Goal: Task Accomplishment & Management: Use online tool/utility

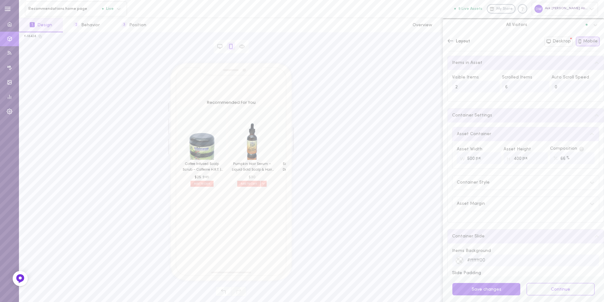
scroll to position [102, 0]
click at [92, 28] on button "2 Behavior" at bounding box center [87, 25] width 48 height 14
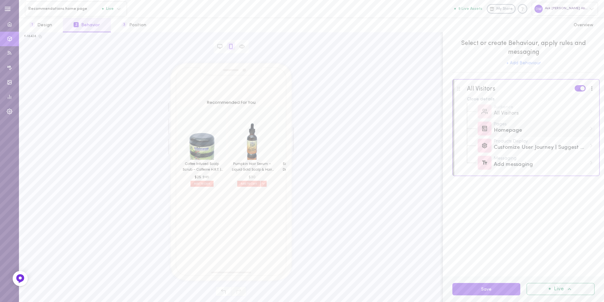
click at [519, 135] on div "Pages Homepage" at bounding box center [531, 128] width 128 height 17
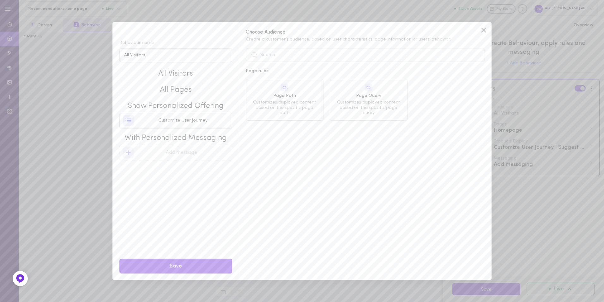
click at [183, 90] on span "All Pages" at bounding box center [175, 90] width 113 height 11
click at [196, 93] on span "All Pages" at bounding box center [175, 90] width 113 height 11
click at [484, 31] on icon at bounding box center [483, 29] width 9 height 9
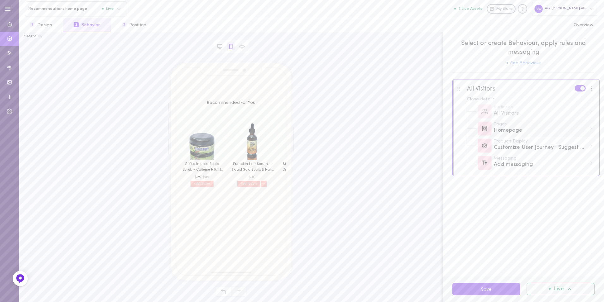
click at [593, 132] on div "Pages Homepage" at bounding box center [544, 128] width 100 height 12
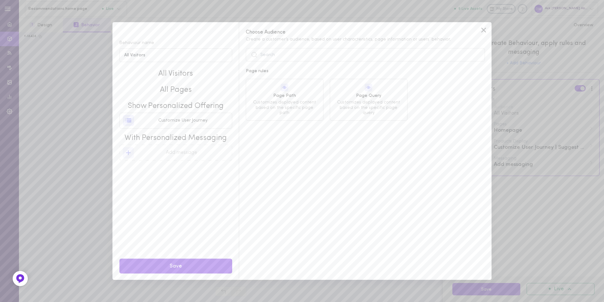
click at [183, 88] on span "All Pages" at bounding box center [175, 90] width 113 height 11
click at [482, 31] on icon at bounding box center [484, 30] width 5 height 5
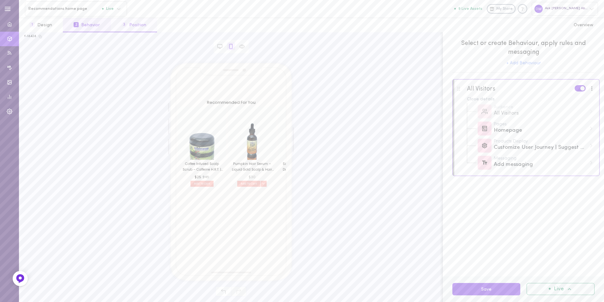
click at [124, 23] on span "3" at bounding box center [124, 24] width 5 height 5
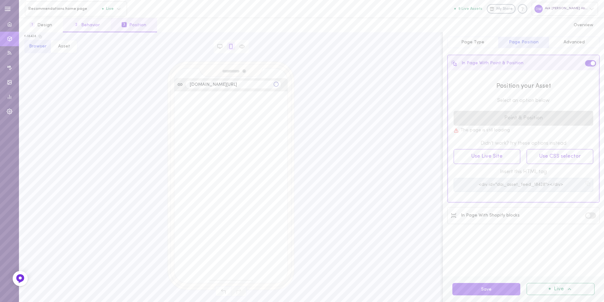
click at [101, 22] on button "2 Behavior" at bounding box center [87, 25] width 48 height 14
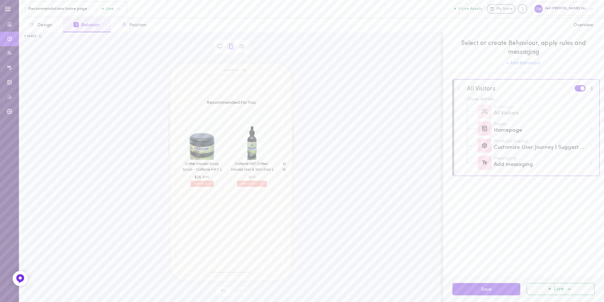
click at [592, 89] on span at bounding box center [592, 88] width 1 height 1
click at [582, 100] on div "Edit rules & messages" at bounding box center [567, 104] width 56 height 18
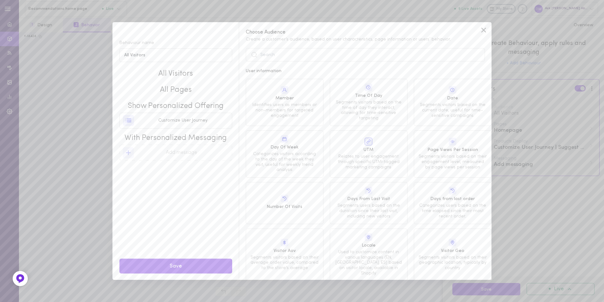
click at [179, 90] on span "All Pages" at bounding box center [175, 90] width 113 height 11
click at [133, 122] on rect at bounding box center [128, 120] width 11 height 11
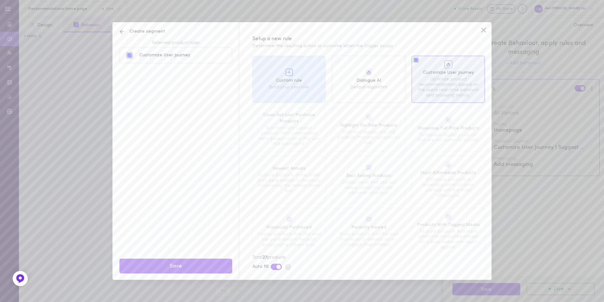
click at [138, 32] on span "Create segment" at bounding box center [142, 31] width 46 height 6
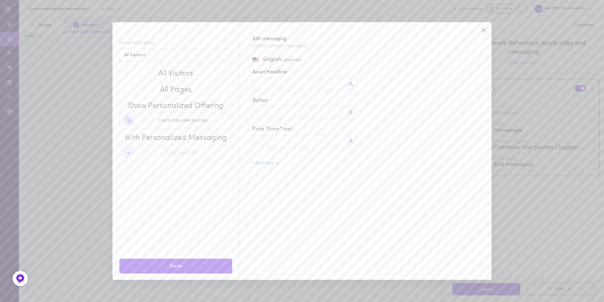
click at [187, 90] on span "All Pages" at bounding box center [175, 90] width 113 height 11
drag, startPoint x: 187, startPoint y: 90, endPoint x: 192, endPoint y: 88, distance: 5.8
click at [192, 88] on span "All Pages" at bounding box center [175, 90] width 113 height 11
click at [205, 90] on span "All Pages" at bounding box center [175, 90] width 113 height 11
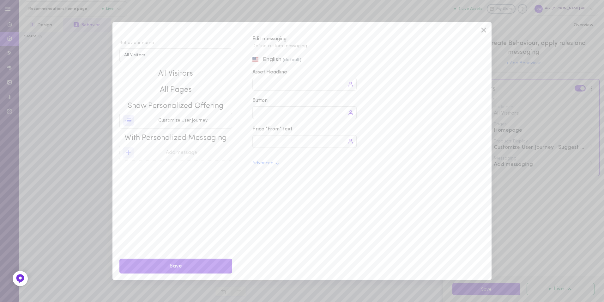
click at [184, 90] on span "All Pages" at bounding box center [175, 90] width 113 height 11
click at [174, 91] on span "All Pages" at bounding box center [175, 90] width 113 height 11
click at [194, 57] on input "All Visitors" at bounding box center [175, 55] width 113 height 14
click at [189, 99] on div "Show Personalized Offering Customize User Journey" at bounding box center [175, 112] width 113 height 32
click at [178, 91] on span "All Pages" at bounding box center [175, 90] width 113 height 11
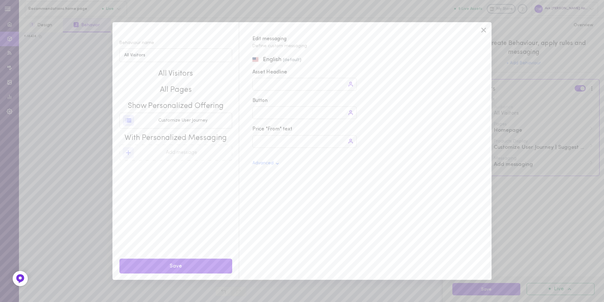
click at [480, 28] on icon at bounding box center [483, 29] width 9 height 9
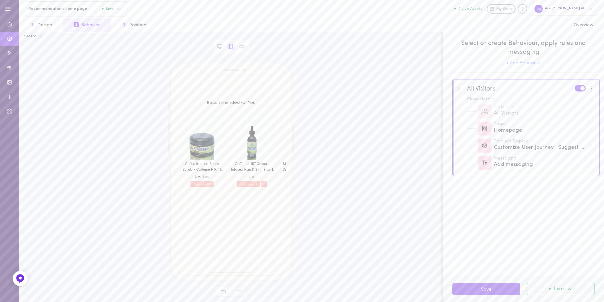
click at [591, 89] on div at bounding box center [592, 88] width 8 height 7
click at [568, 118] on div "Deactivate segment" at bounding box center [567, 120] width 56 height 14
click at [532, 63] on button "+ Add Behaviour" at bounding box center [524, 63] width 34 height 4
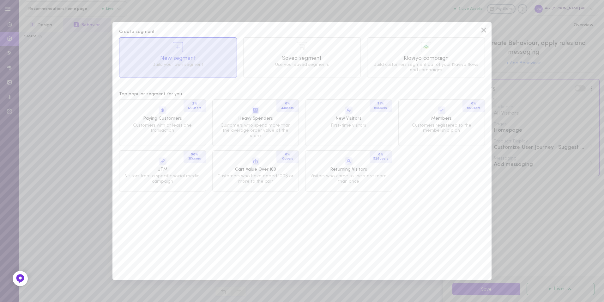
click at [182, 47] on div at bounding box center [178, 47] width 10 height 10
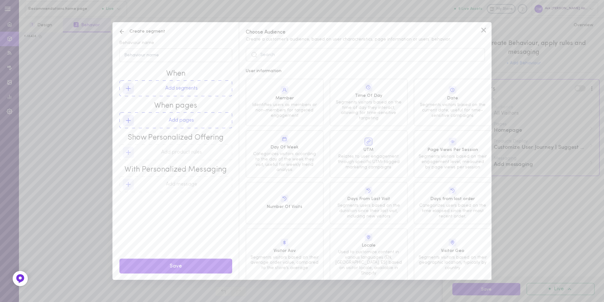
click at [201, 121] on button "Add pages" at bounding box center [175, 120] width 113 height 16
click at [303, 54] on input "text" at bounding box center [365, 54] width 239 height 13
click at [294, 95] on span "Page Path" at bounding box center [285, 96] width 68 height 6
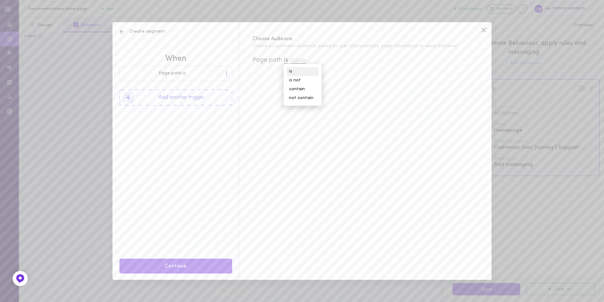
click at [304, 70] on div "is" at bounding box center [303, 71] width 32 height 9
click at [211, 97] on button "Add another trigger" at bounding box center [175, 97] width 113 height 16
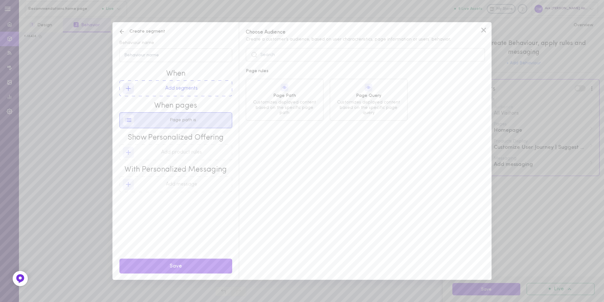
click at [217, 121] on div "Page path is" at bounding box center [176, 120] width 106 height 15
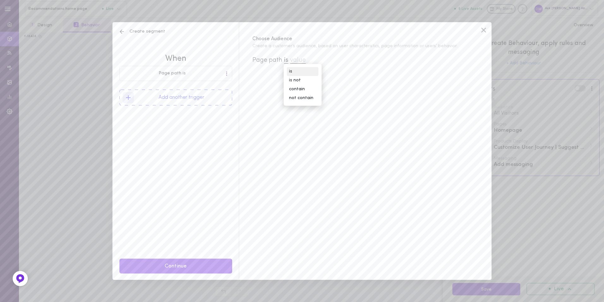
click at [298, 72] on div "is" at bounding box center [303, 71] width 32 height 9
click at [290, 102] on div "Choose Audience Create a customer’s audience, based on user characteristics, pa…" at bounding box center [365, 150] width 253 height 257
click at [306, 61] on span "value" at bounding box center [298, 60] width 16 height 7
click at [316, 69] on input at bounding box center [330, 73] width 62 height 12
click at [124, 33] on icon at bounding box center [122, 31] width 6 height 6
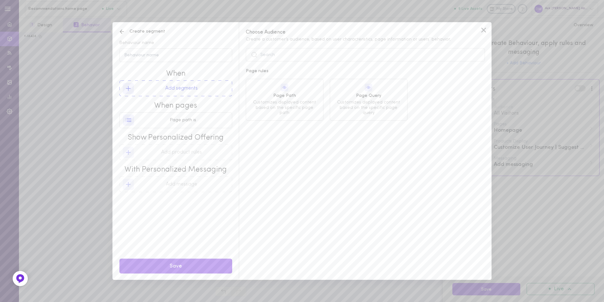
click at [124, 33] on icon at bounding box center [122, 31] width 6 height 6
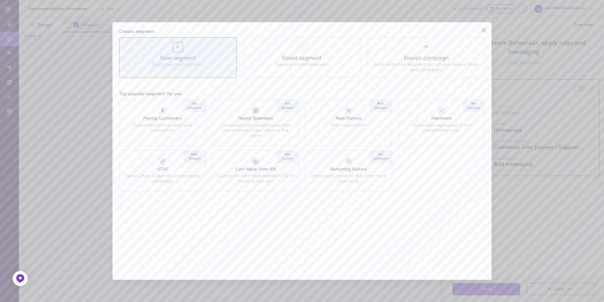
click at [487, 28] on icon at bounding box center [483, 29] width 9 height 9
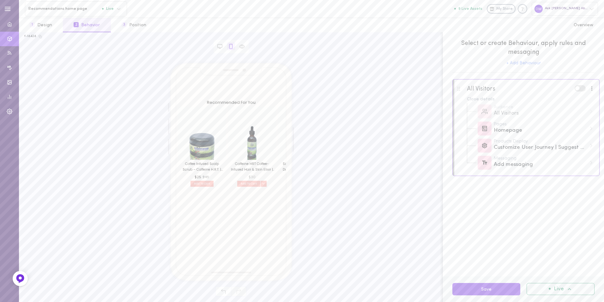
click at [584, 94] on div at bounding box center [526, 96] width 147 height 34
click at [577, 90] on span at bounding box center [578, 88] width 4 height 4
click at [0, 0] on input "checkbox" at bounding box center [0, 0] width 0 height 0
click at [577, 88] on label at bounding box center [580, 88] width 11 height 6
click at [0, 0] on input "checkbox" at bounding box center [0, 0] width 0 height 0
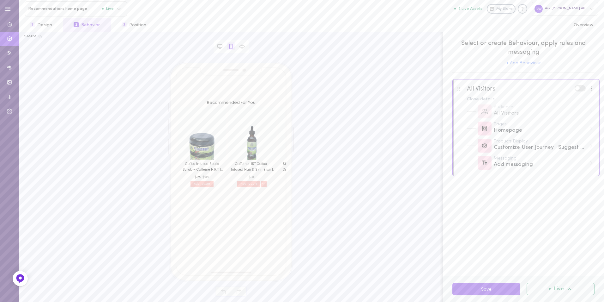
click at [583, 91] on label at bounding box center [580, 88] width 11 height 6
click at [0, 0] on input "checkbox" at bounding box center [0, 0] width 0 height 0
click at [592, 91] on div at bounding box center [592, 88] width 2 height 5
click at [580, 101] on div "Edit rules & messages" at bounding box center [567, 104] width 56 height 18
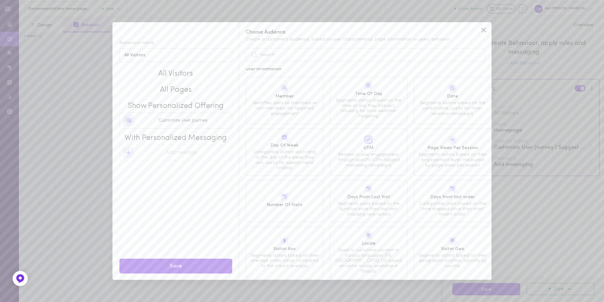
scroll to position [0, 0]
click at [186, 91] on span "All Pages" at bounding box center [175, 90] width 113 height 11
drag, startPoint x: 186, startPoint y: 91, endPoint x: 198, endPoint y: 89, distance: 12.5
click at [198, 89] on span "All Pages" at bounding box center [175, 90] width 113 height 11
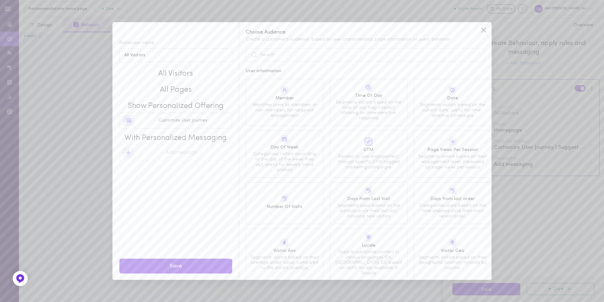
click at [479, 31] on icon at bounding box center [483, 29] width 9 height 9
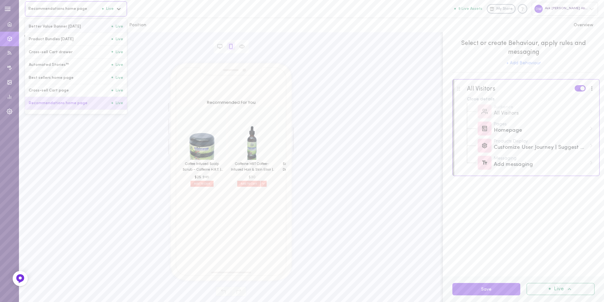
click at [122, 8] on div at bounding box center [120, 8] width 14 height 11
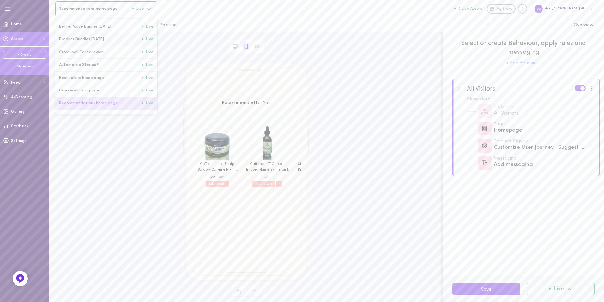
click at [23, 65] on div "My Assets" at bounding box center [24, 66] width 43 height 5
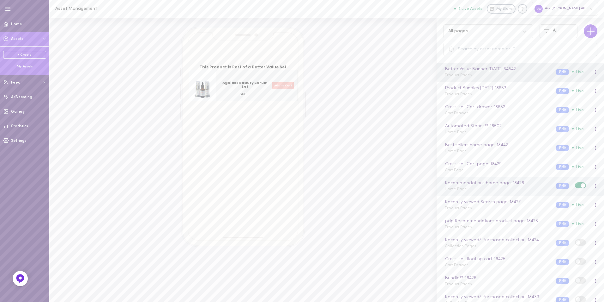
click at [594, 186] on div at bounding box center [595, 185] width 13 height 7
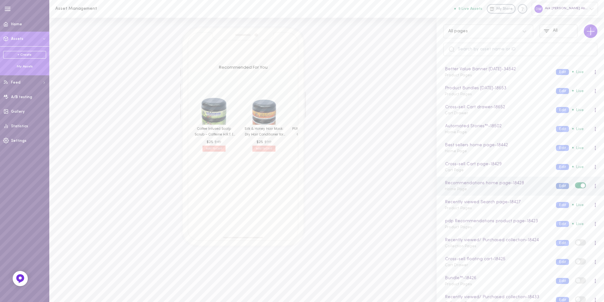
click at [556, 185] on button "Edit" at bounding box center [562, 186] width 13 height 6
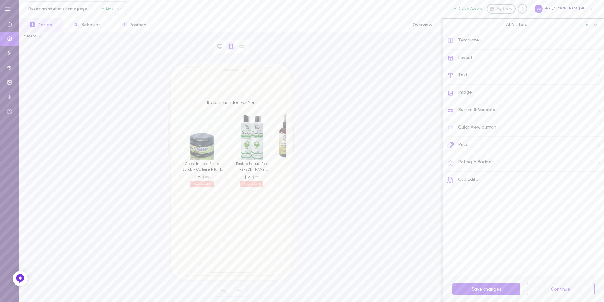
click at [596, 28] on div at bounding box center [597, 25] width 14 height 11
click at [593, 43] on div "All Visitors" at bounding box center [524, 42] width 154 height 4
click at [582, 27] on div "All Visitors" at bounding box center [519, 25] width 143 height 6
click at [84, 24] on button "2 Behavior" at bounding box center [87, 25] width 48 height 14
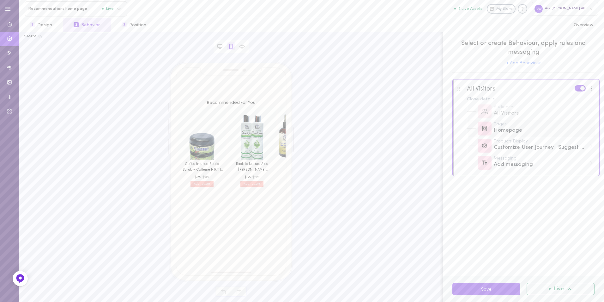
click at [528, 131] on div "Homepage" at bounding box center [540, 130] width 93 height 8
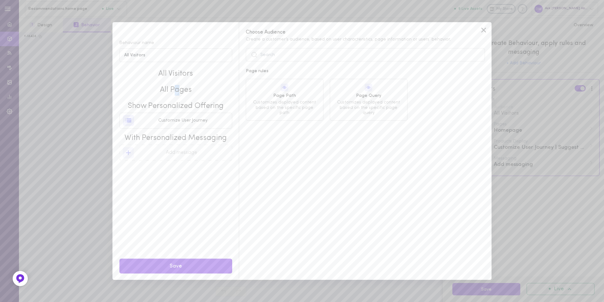
click at [178, 95] on span "All Pages" at bounding box center [175, 90] width 113 height 11
click at [386, 160] on div "Page rules Page Path Customizes displayed content based on the specific page pa…" at bounding box center [365, 173] width 253 height 211
click at [482, 29] on icon at bounding box center [483, 29] width 9 height 9
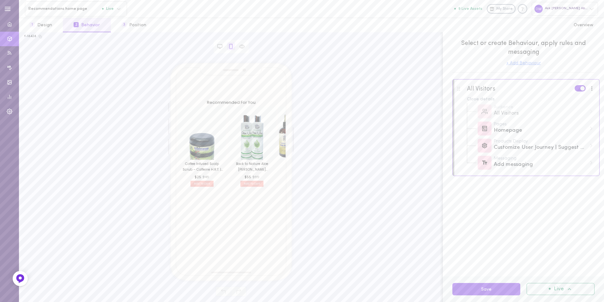
click at [523, 64] on button "+ Add Behaviour" at bounding box center [524, 63] width 34 height 4
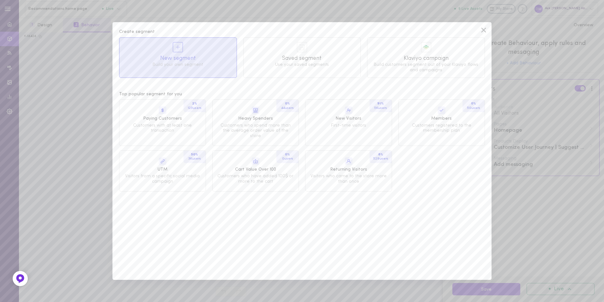
click at [172, 54] on div "New segment Build your own segment" at bounding box center [177, 55] width 117 height 34
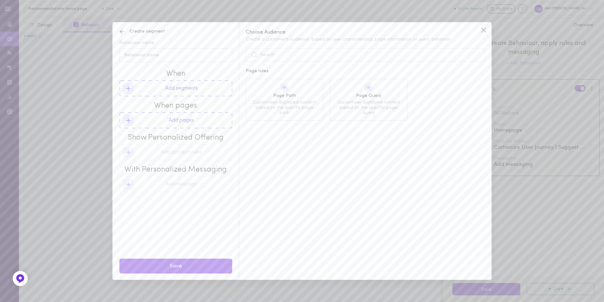
click at [194, 88] on button "Add segments" at bounding box center [175, 88] width 113 height 16
click at [196, 127] on button "Add pages" at bounding box center [175, 120] width 113 height 16
click at [126, 33] on span "Create segment" at bounding box center [142, 31] width 46 height 6
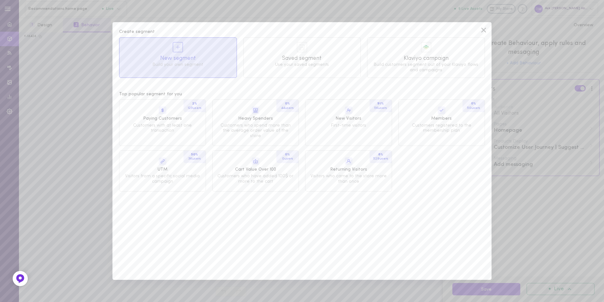
click at [205, 61] on span "New segment" at bounding box center [178, 58] width 108 height 8
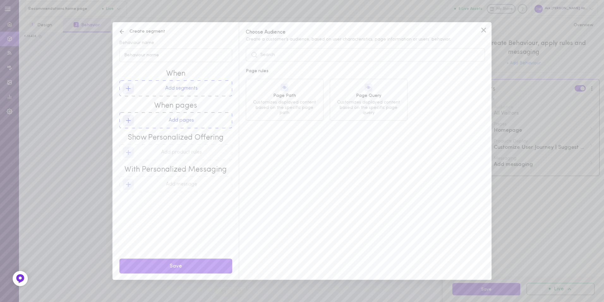
click at [124, 33] on icon at bounding box center [122, 31] width 6 height 6
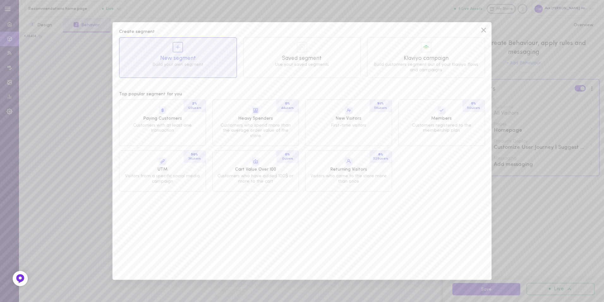
click at [484, 29] on icon at bounding box center [483, 29] width 9 height 9
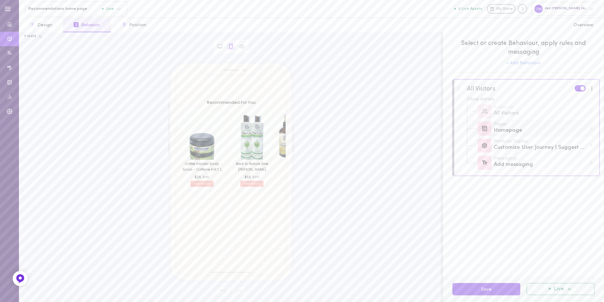
click at [561, 134] on div "Homepage" at bounding box center [540, 130] width 93 height 8
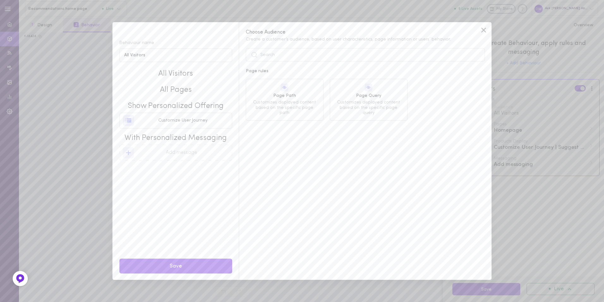
click at [198, 88] on span "All Pages" at bounding box center [175, 90] width 113 height 11
click at [188, 93] on span "All Pages" at bounding box center [175, 90] width 113 height 11
drag, startPoint x: 188, startPoint y: 93, endPoint x: 215, endPoint y: 98, distance: 27.1
click at [215, 98] on div "Show Personalized Offering Customize User Journey" at bounding box center [175, 112] width 113 height 32
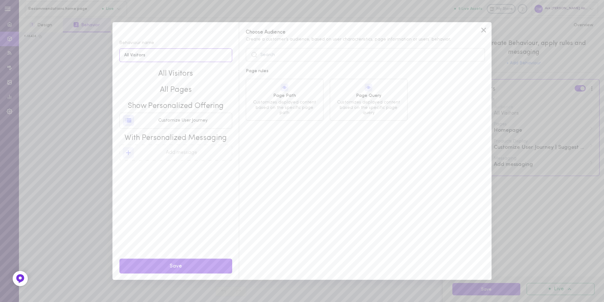
click at [207, 58] on input "All Visitors" at bounding box center [175, 55] width 113 height 14
click at [270, 108] on span "Customizes displayed content based on the specific page path" at bounding box center [285, 108] width 68 height 16
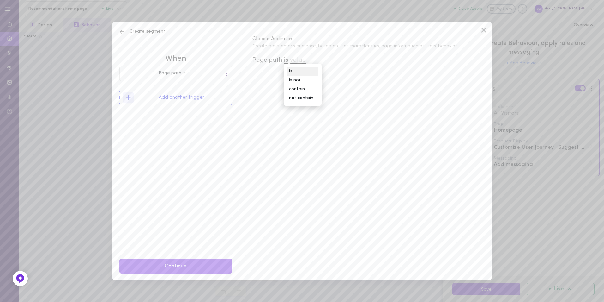
click at [296, 70] on div "is" at bounding box center [303, 71] width 32 height 9
click at [305, 63] on span "value" at bounding box center [298, 60] width 16 height 7
click at [309, 73] on input at bounding box center [330, 73] width 62 height 12
type input "home"
click at [375, 76] on button "Add new" at bounding box center [376, 73] width 24 height 12
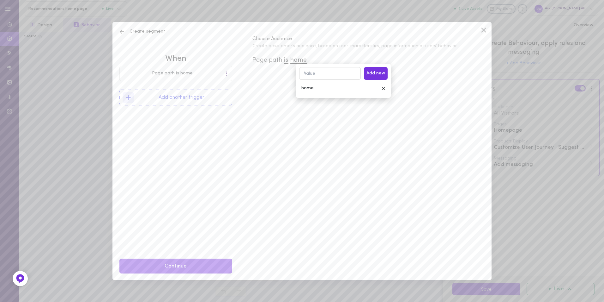
click at [360, 122] on div "Choose Audience Create a customer’s audience, based on user characteristics, pa…" at bounding box center [365, 150] width 253 height 257
click at [120, 31] on icon at bounding box center [122, 31] width 6 height 6
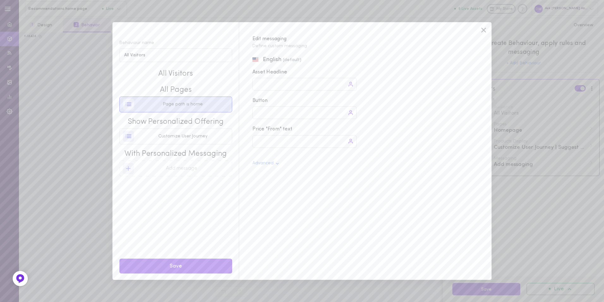
click at [199, 102] on span "Page path is home" at bounding box center [183, 104] width 40 height 6
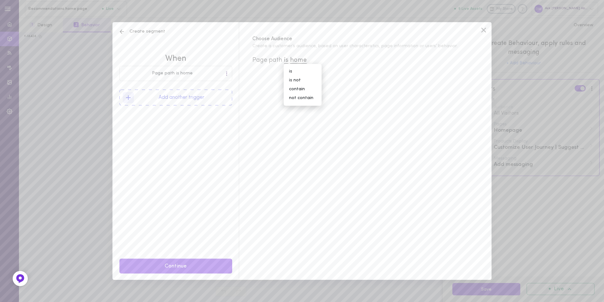
click at [127, 33] on span "Create segment" at bounding box center [142, 31] width 46 height 6
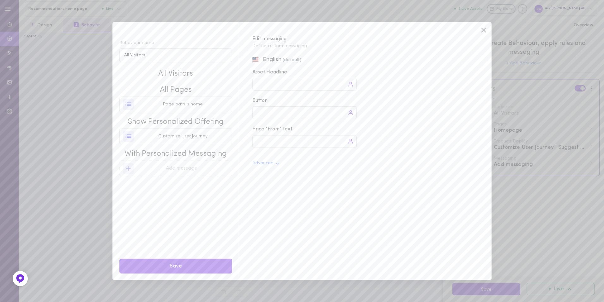
click at [480, 30] on icon at bounding box center [483, 29] width 9 height 9
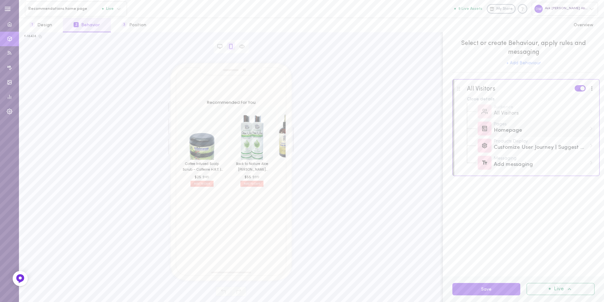
click at [549, 136] on div "Pages Homepage" at bounding box center [531, 128] width 128 height 17
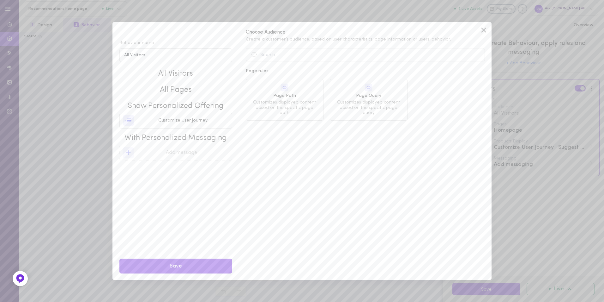
click at [179, 91] on span "All Pages" at bounding box center [175, 90] width 113 height 11
click at [485, 30] on icon at bounding box center [483, 29] width 9 height 9
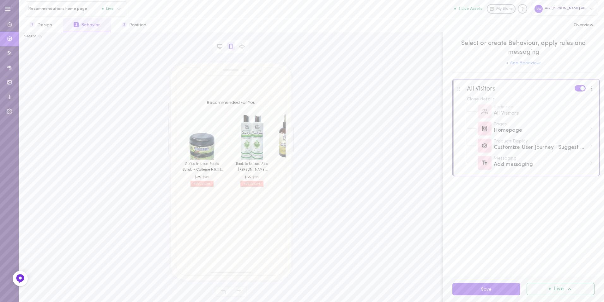
click at [42, 37] on div "f-18428" at bounding box center [230, 36] width 413 height 4
click at [39, 36] on icon at bounding box center [40, 36] width 3 height 3
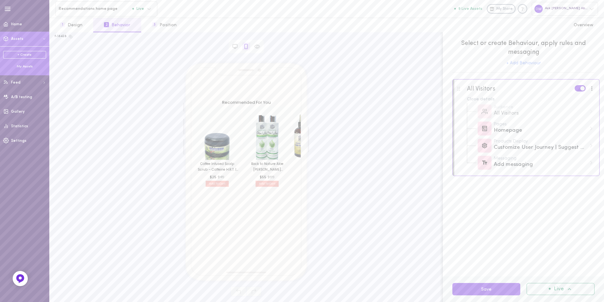
click at [29, 65] on div "My Assets" at bounding box center [24, 66] width 43 height 5
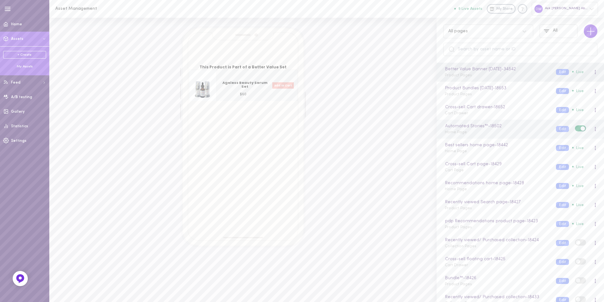
click at [487, 130] on div "Automated Stories™ - 18502 Home Page" at bounding box center [495, 129] width 111 height 12
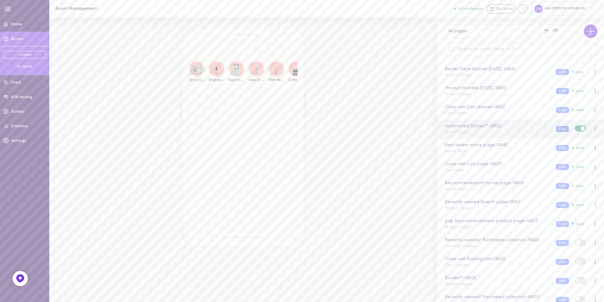
click at [556, 127] on button "Edit" at bounding box center [562, 129] width 13 height 6
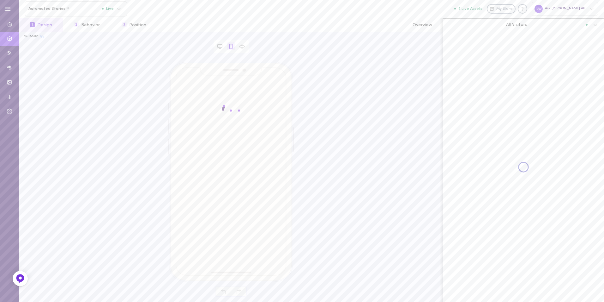
click at [40, 36] on icon at bounding box center [41, 36] width 3 height 3
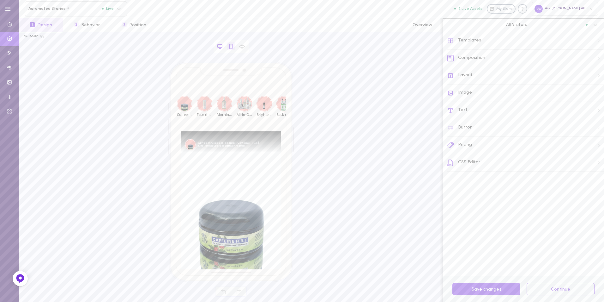
click at [222, 48] on icon at bounding box center [220, 47] width 6 height 6
